Goal: Task Accomplishment & Management: Use online tool/utility

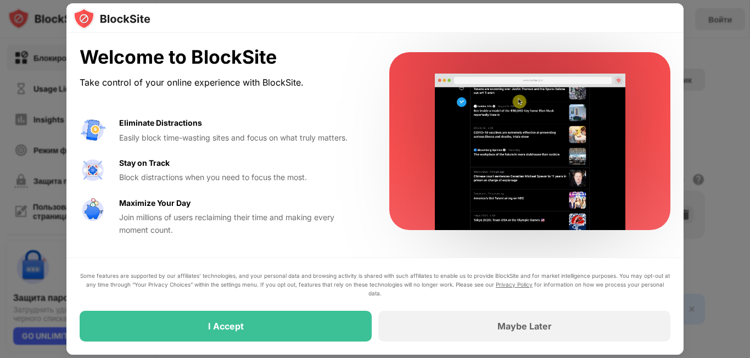
click at [710, 54] on div at bounding box center [375, 179] width 750 height 358
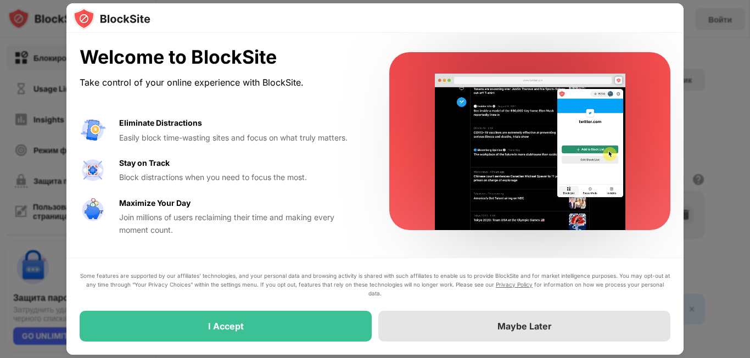
click at [499, 323] on div "Maybe Later" at bounding box center [525, 326] width 54 height 11
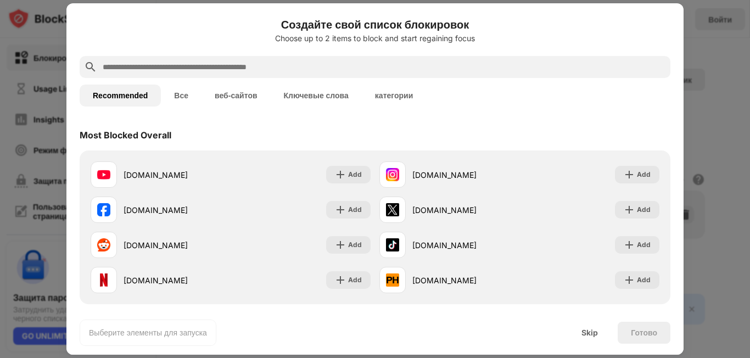
click at [173, 64] on input "text" at bounding box center [384, 66] width 565 height 13
click at [326, 58] on div at bounding box center [375, 67] width 591 height 22
click at [351, 65] on input "text" at bounding box center [384, 66] width 565 height 13
paste input "**********"
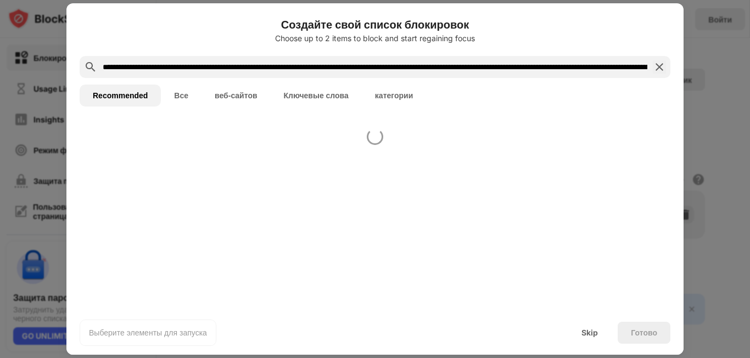
scroll to position [0, 1595210]
type input "**********"
click at [655, 69] on img at bounding box center [659, 66] width 13 height 13
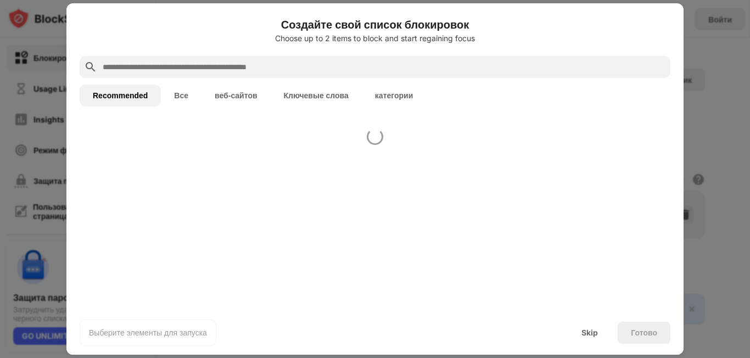
scroll to position [0, 0]
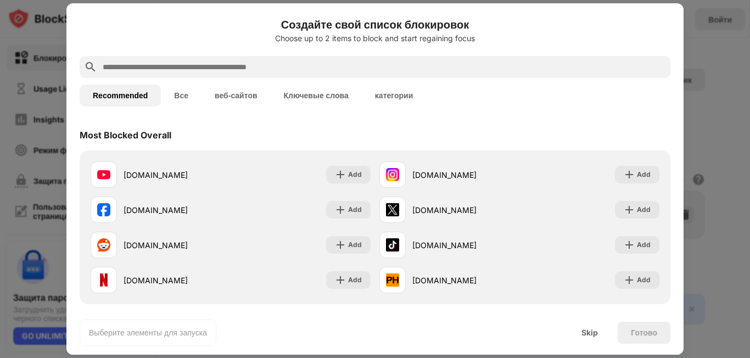
click at [285, 68] on input "text" at bounding box center [380, 66] width 556 height 13
click at [291, 72] on input "text" at bounding box center [380, 66] width 556 height 13
click at [248, 66] on input "text" at bounding box center [380, 66] width 556 height 13
click at [250, 65] on input "text" at bounding box center [380, 66] width 556 height 13
click at [264, 52] on div "Создайте свой список блокировок Choose up to 2 items to block and start regaini…" at bounding box center [375, 36] width 591 height 40
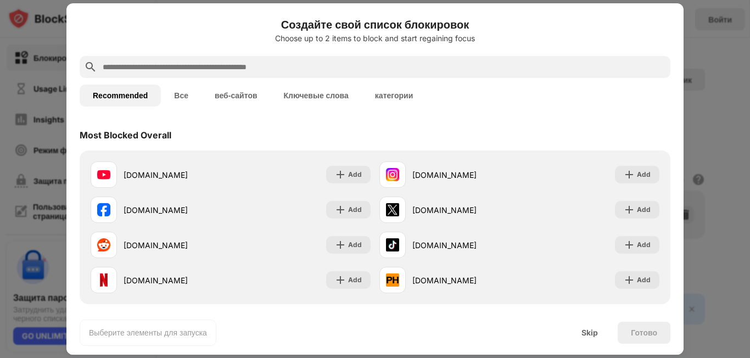
click at [255, 63] on input "text" at bounding box center [380, 66] width 556 height 13
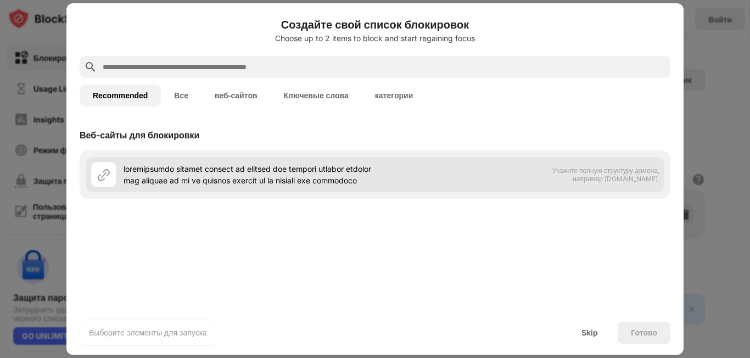
paste input "**********"
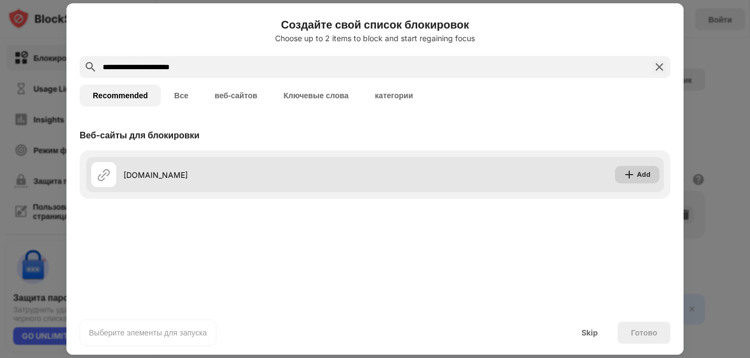
type input "**********"
click at [637, 172] on div "Add" at bounding box center [637, 175] width 44 height 18
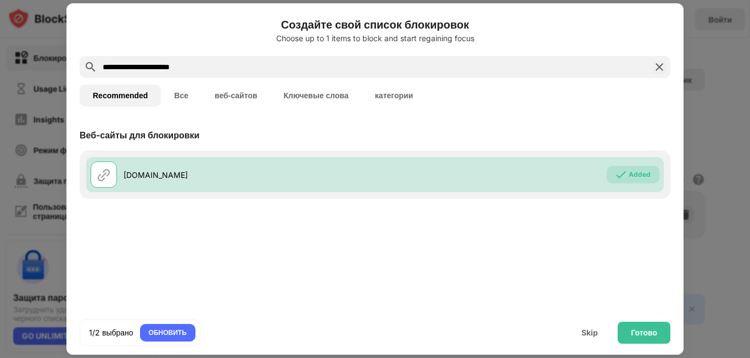
click at [441, 304] on div "Веб-сайты для блокировки [DOMAIN_NAME] Added" at bounding box center [374, 213] width 617 height 187
click at [645, 332] on div "Готово" at bounding box center [644, 332] width 26 height 9
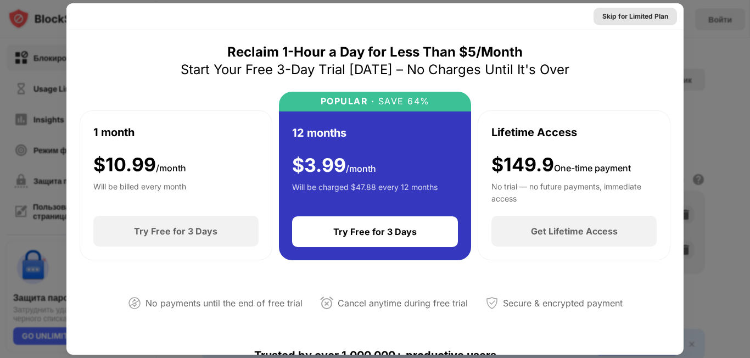
click at [621, 18] on div "Skip for Limited Plan" at bounding box center [635, 16] width 66 height 11
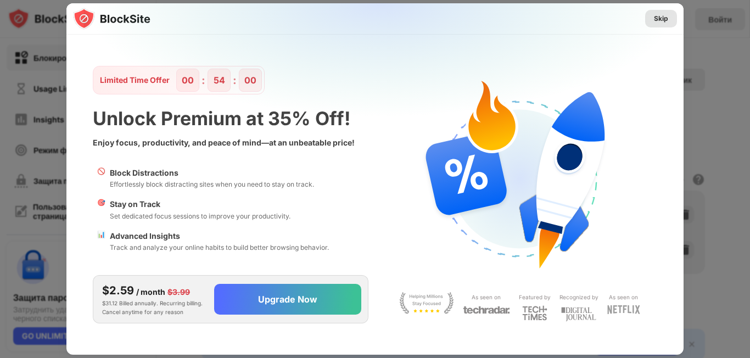
click at [653, 19] on div "Skip" at bounding box center [661, 19] width 32 height 18
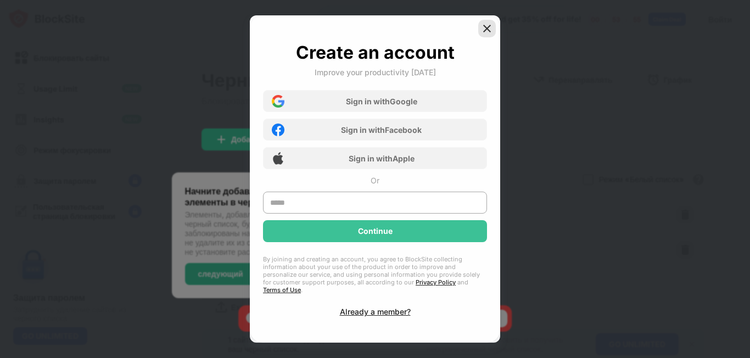
click at [488, 29] on img at bounding box center [487, 28] width 11 height 11
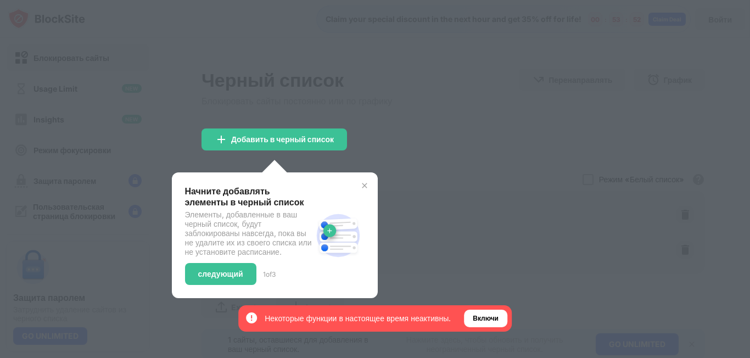
click at [369, 184] on img at bounding box center [364, 185] width 9 height 9
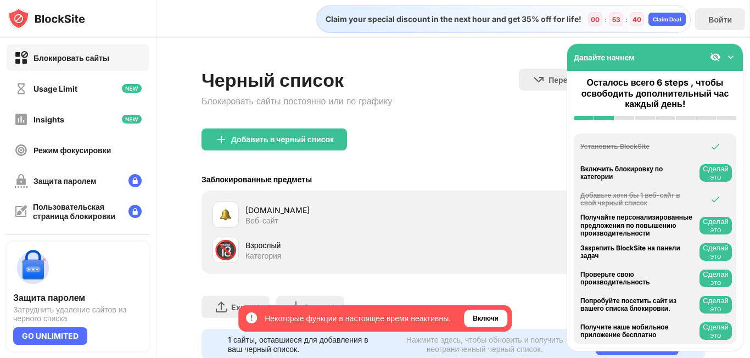
click at [730, 57] on img at bounding box center [731, 57] width 11 height 11
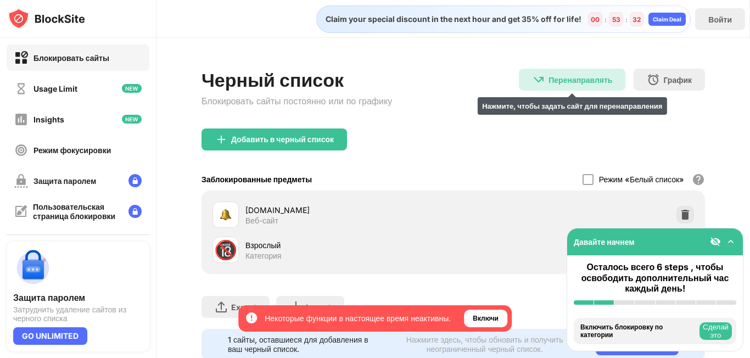
click at [554, 81] on div "Перенаправлять" at bounding box center [581, 79] width 64 height 9
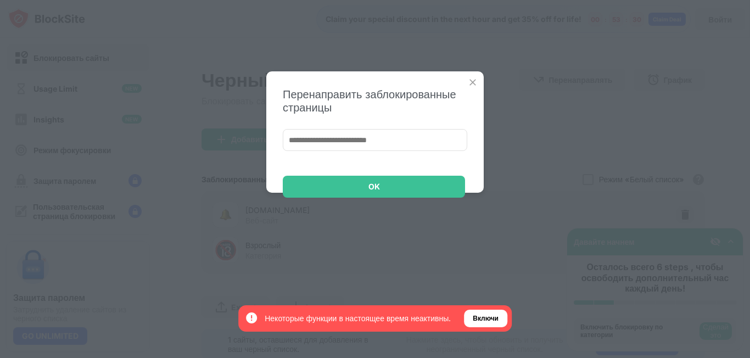
click at [341, 141] on input at bounding box center [375, 140] width 185 height 22
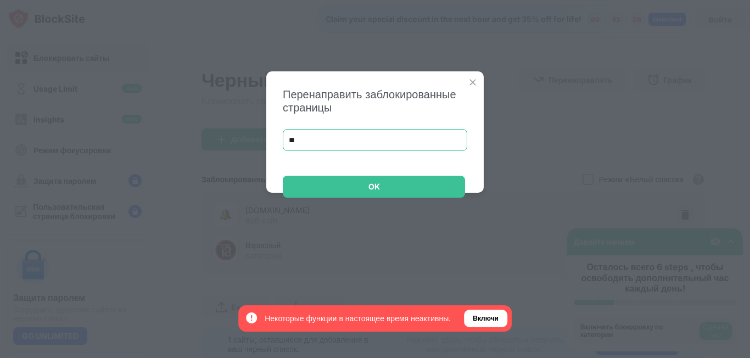
type input "*"
type input "**********"
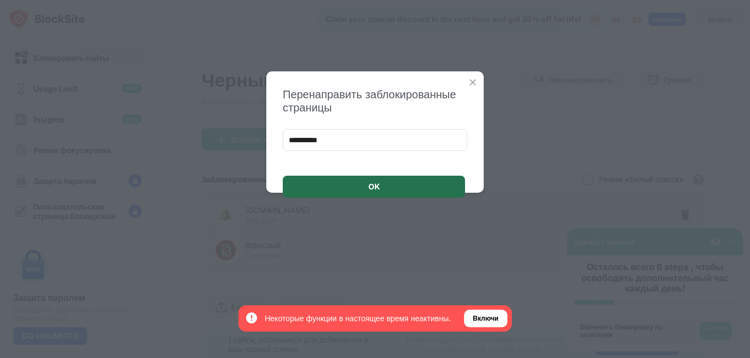
click at [392, 184] on div "OK" at bounding box center [374, 187] width 182 height 22
